Goal: Check status: Check status

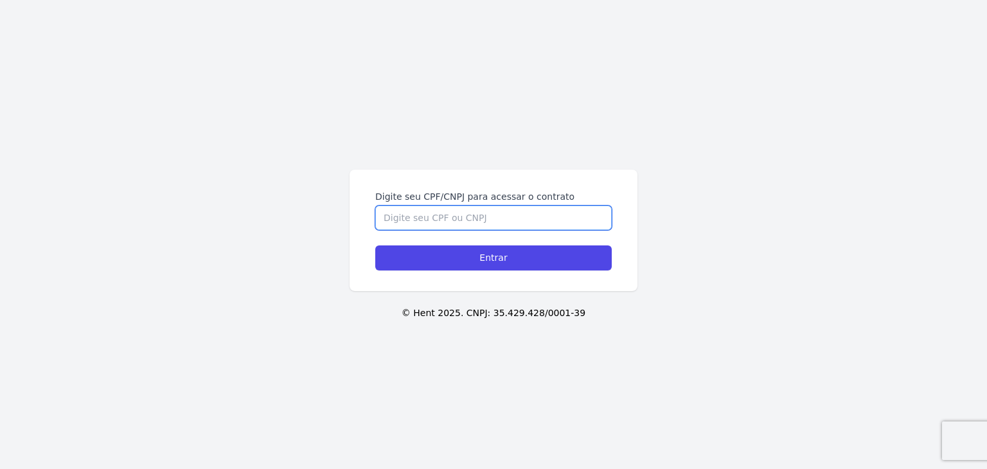
click at [449, 227] on input "Digite seu CPF/CNPJ para acessar o contrato" at bounding box center [493, 218] width 236 height 24
paste input "272.438.658-28"
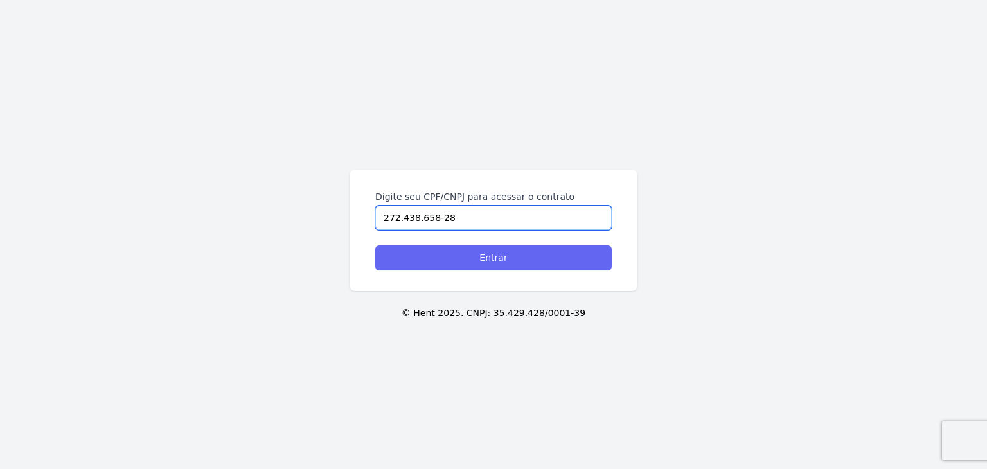
type input "272.438.658-28"
click at [468, 255] on input "Entrar" at bounding box center [493, 257] width 236 height 25
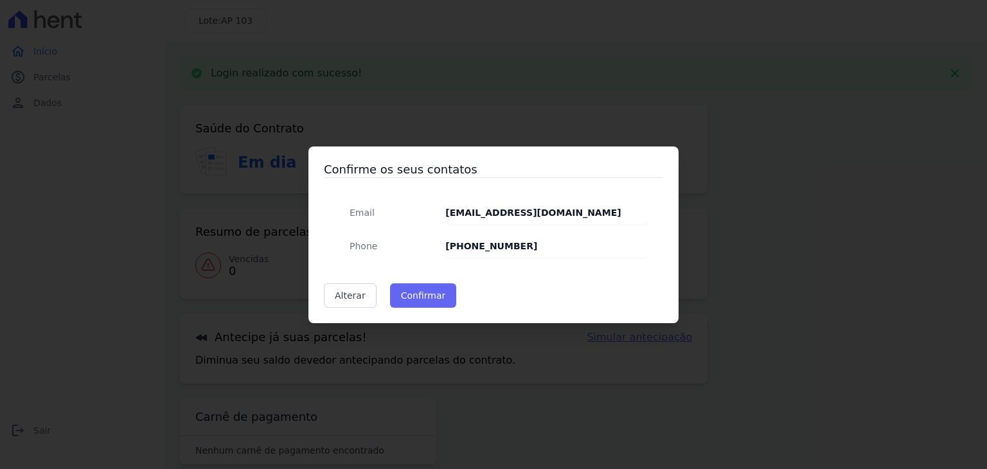
click at [403, 284] on div "Confirme os seus contatos Email [EMAIL_ADDRESS][DOMAIN_NAME] Phone [PHONE_NUMBE…" at bounding box center [493, 234] width 370 height 177
click at [411, 292] on button "Confirmar" at bounding box center [423, 295] width 67 height 24
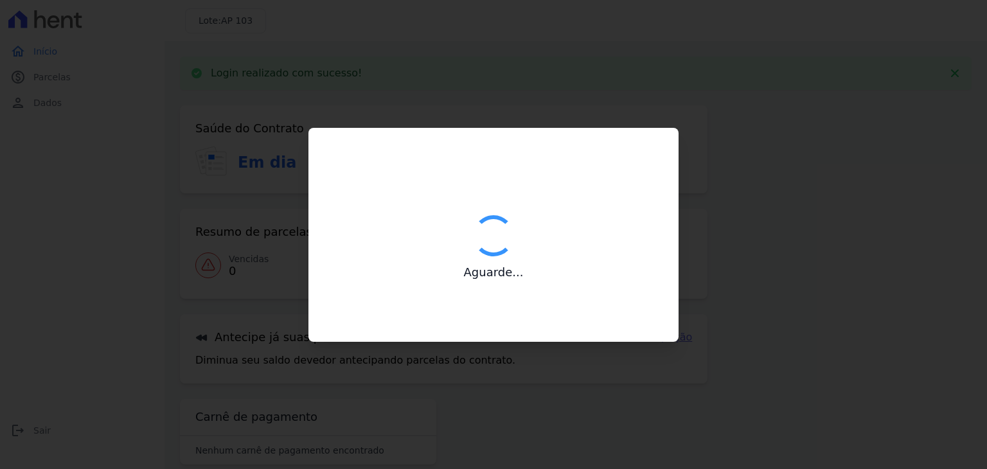
type input "Contatos confirmados com sucesso."
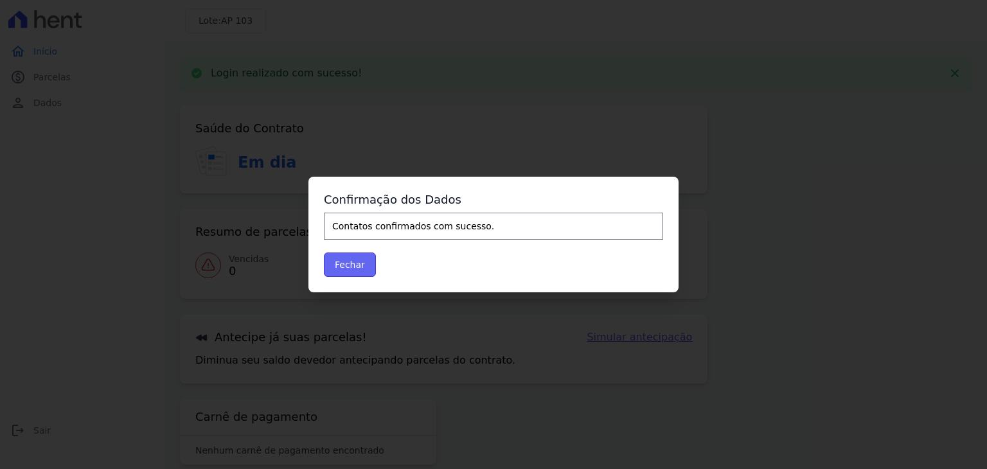
click at [356, 263] on button "Fechar" at bounding box center [350, 264] width 52 height 24
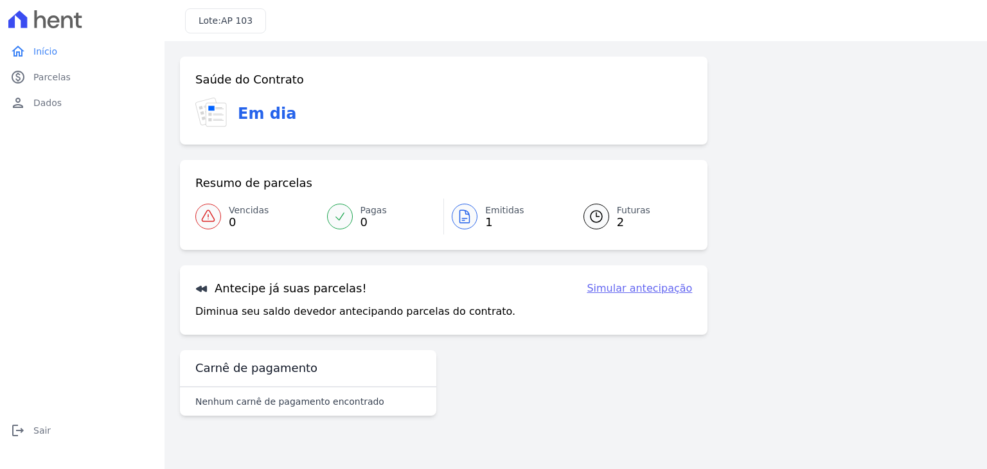
click at [465, 220] on icon at bounding box center [464, 216] width 15 height 15
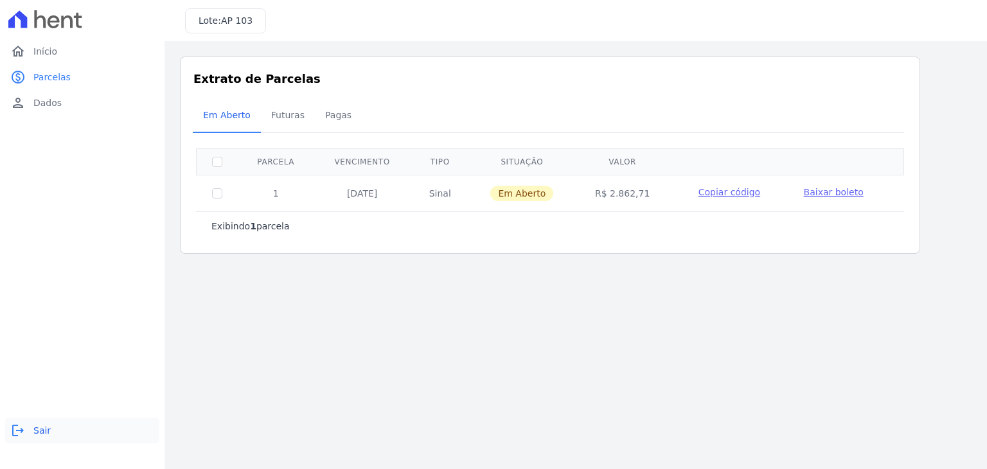
click at [35, 433] on span "Sair" at bounding box center [41, 430] width 17 height 13
